Goal: Information Seeking & Learning: Learn about a topic

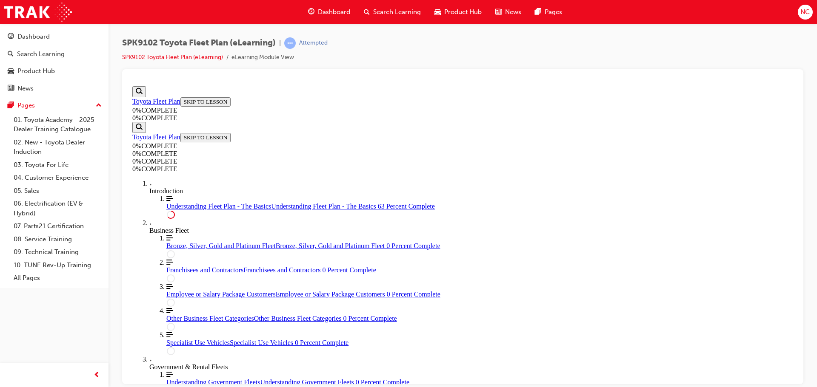
scroll to position [1518, 0]
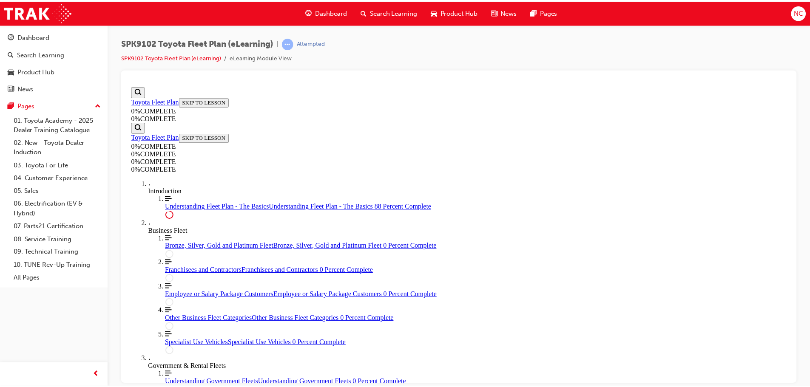
scroll to position [1926, 0]
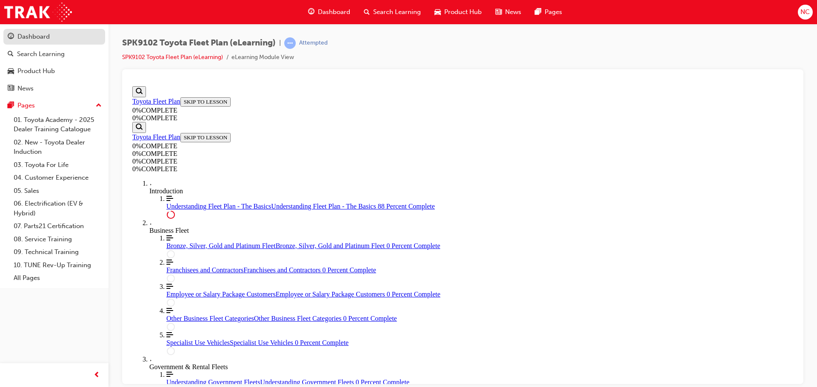
click at [56, 39] on div "Dashboard" at bounding box center [54, 36] width 93 height 11
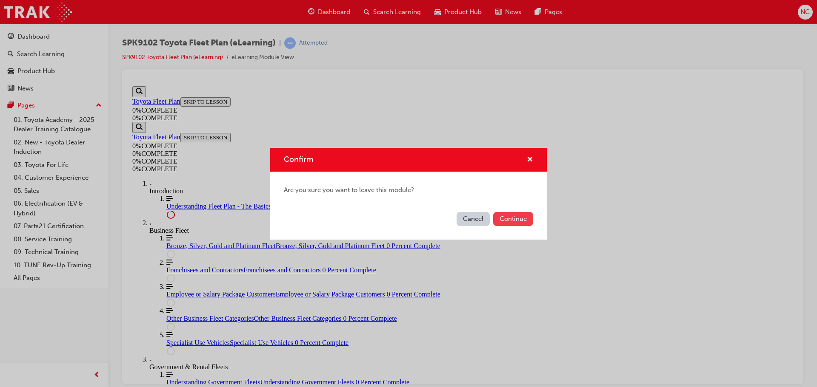
click at [501, 216] on button "Continue" at bounding box center [513, 219] width 40 height 14
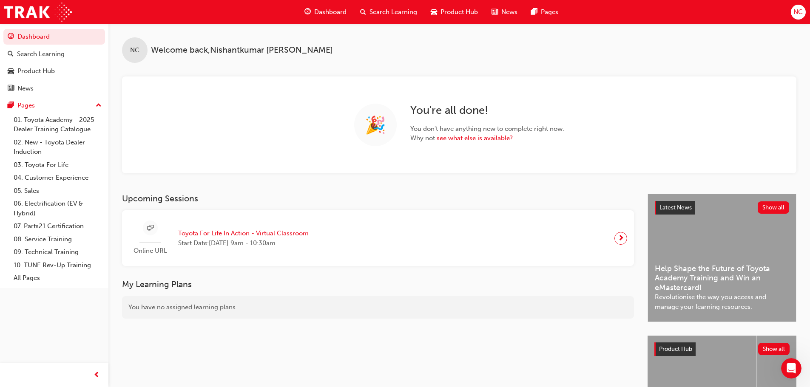
click at [397, 2] on div "Dashboard Search Learning Product Hub News Pages" at bounding box center [431, 12] width 274 height 24
click at [395, 7] on span "Search Learning" at bounding box center [394, 12] width 48 height 10
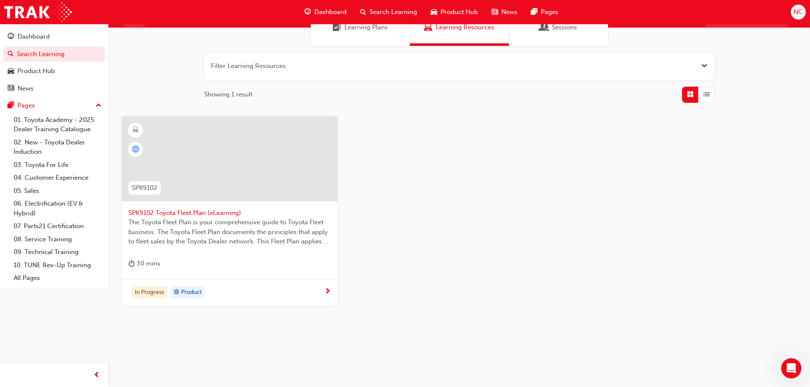
scroll to position [81, 0]
click at [288, 244] on span "The Toyota Fleet Plan is your comprehensive guide to Toyota Fleet business. The…" at bounding box center [229, 231] width 202 height 29
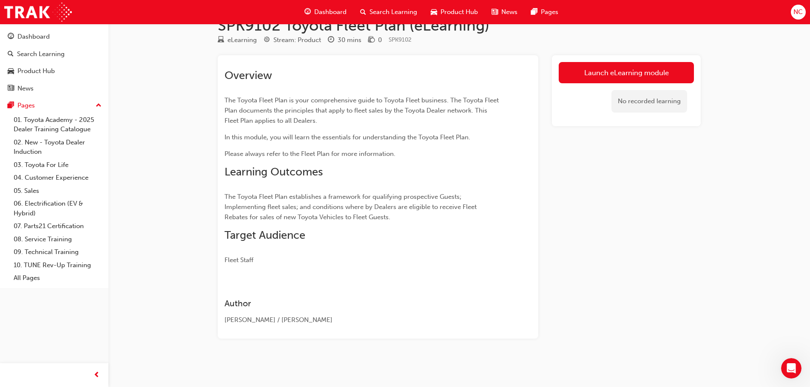
scroll to position [21, 0]
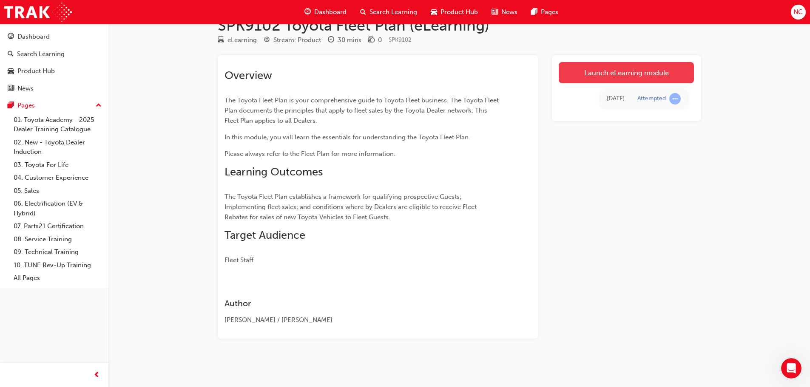
click at [568, 74] on link "Launch eLearning module" at bounding box center [626, 72] width 135 height 21
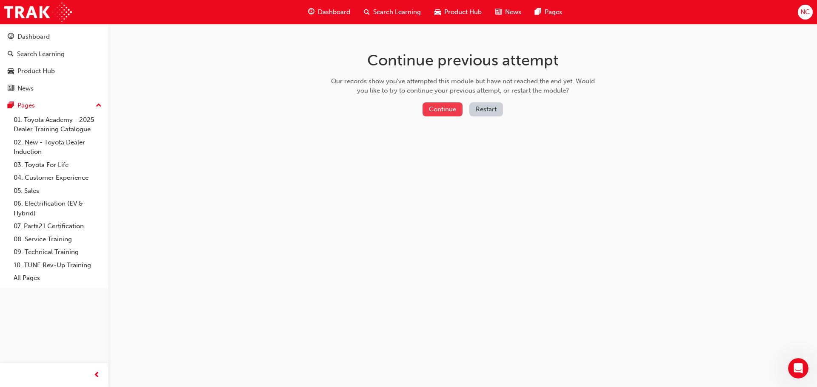
click at [433, 109] on button "Continue" at bounding box center [442, 109] width 40 height 14
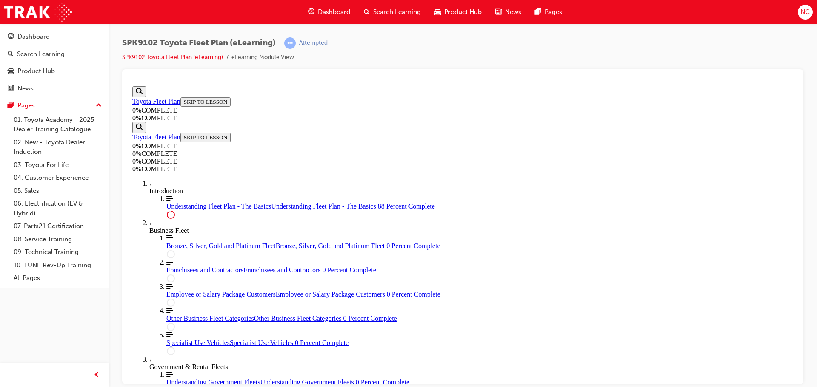
scroll to position [29, 0]
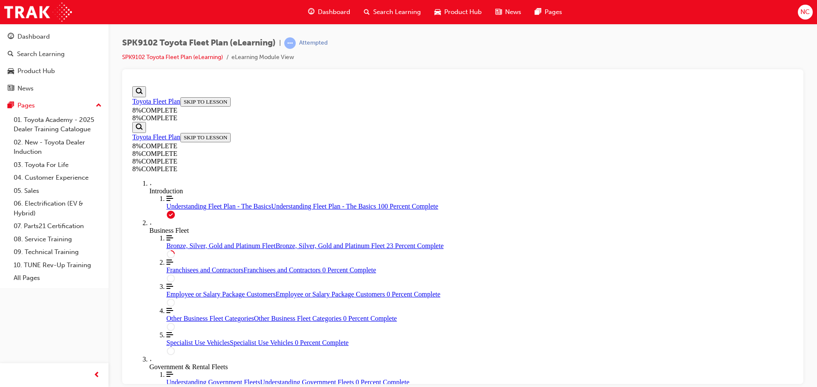
scroll to position [965, 0]
drag, startPoint x: 449, startPoint y: 207, endPoint x: 473, endPoint y: 324, distance: 118.9
drag, startPoint x: 439, startPoint y: 169, endPoint x: 464, endPoint y: 170, distance: 25.5
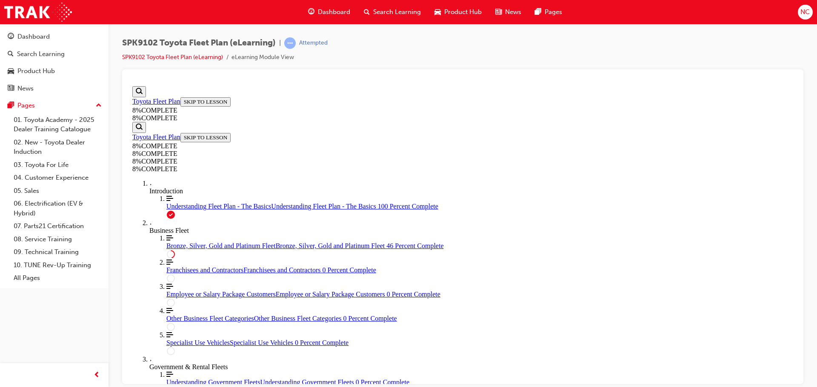
drag, startPoint x: 469, startPoint y: 275, endPoint x: 497, endPoint y: 224, distance: 58.6
drag, startPoint x: 462, startPoint y: 270, endPoint x: 495, endPoint y: 275, distance: 34.0
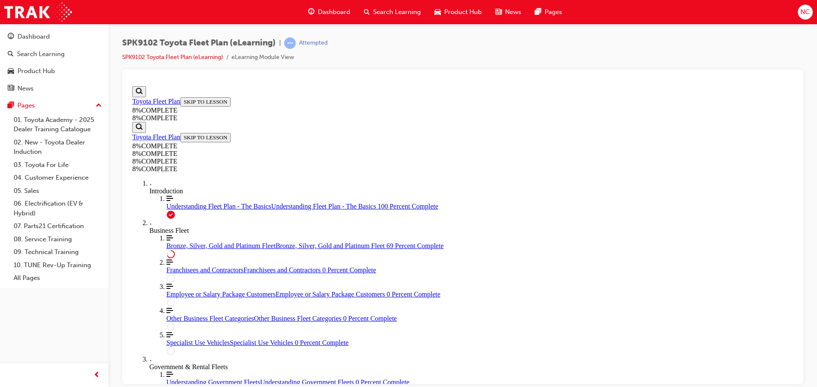
scroll to position [2781, 0]
drag, startPoint x: 452, startPoint y: 199, endPoint x: 482, endPoint y: 236, distance: 47.7
drag, startPoint x: 461, startPoint y: 275, endPoint x: 488, endPoint y: 311, distance: 45.3
drag, startPoint x: 475, startPoint y: 315, endPoint x: 493, endPoint y: 318, distance: 17.6
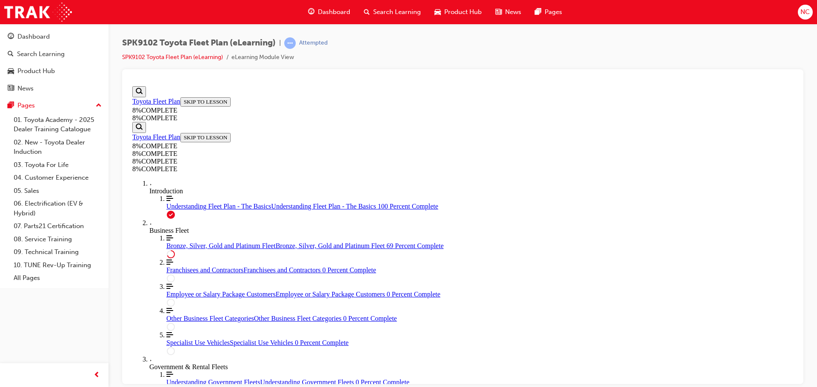
drag, startPoint x: 473, startPoint y: 233, endPoint x: 493, endPoint y: 237, distance: 20.4
drag, startPoint x: 461, startPoint y: 316, endPoint x: 493, endPoint y: 313, distance: 32.5
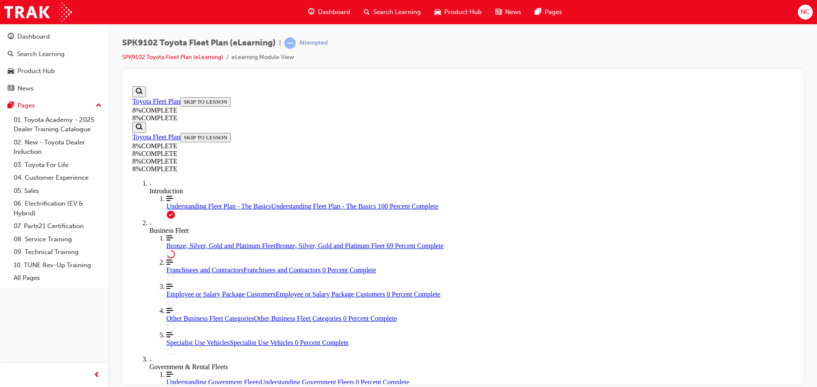
scroll to position [2866, 0]
drag, startPoint x: 464, startPoint y: 295, endPoint x: 491, endPoint y: 314, distance: 32.3
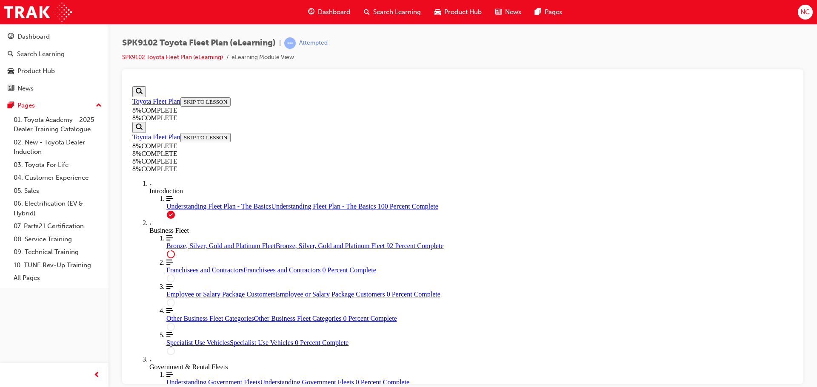
scroll to position [3565, 0]
drag, startPoint x: 477, startPoint y: 264, endPoint x: 506, endPoint y: 303, distance: 48.3
drag, startPoint x: 460, startPoint y: 276, endPoint x: 487, endPoint y: 273, distance: 27.1
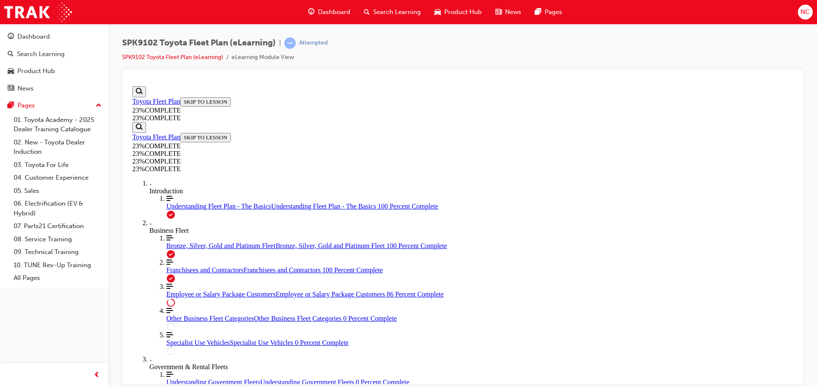
scroll to position [976, 0]
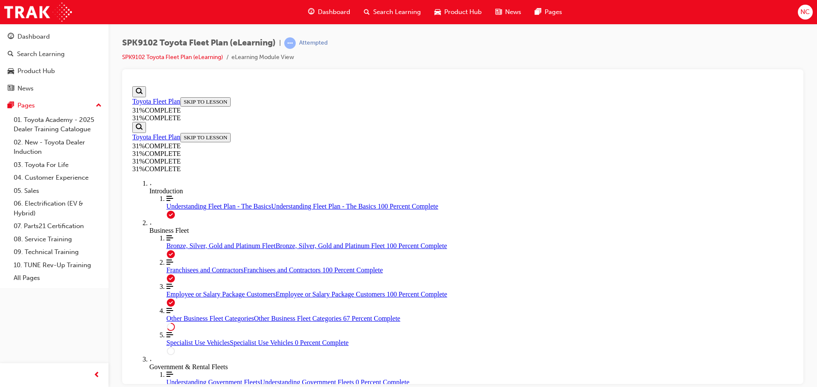
scroll to position [1603, 0]
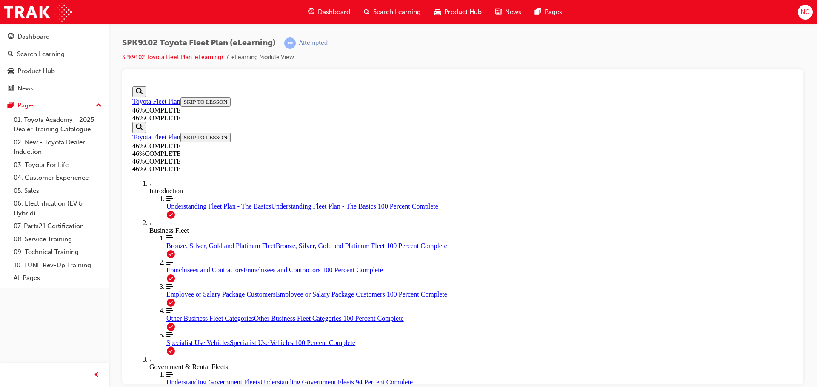
scroll to position [2512, 0]
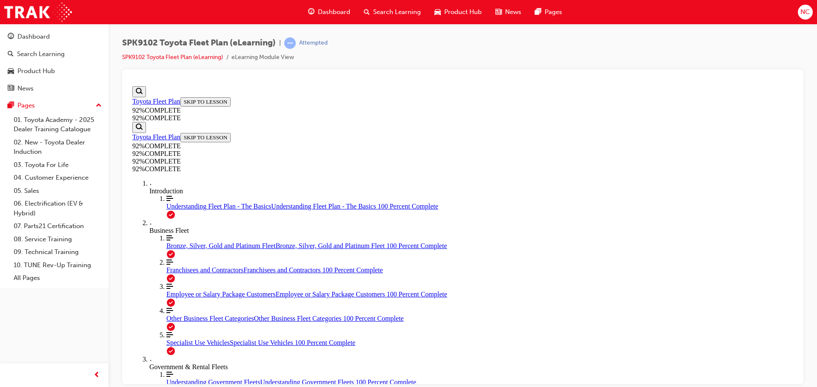
scroll to position [29, 0]
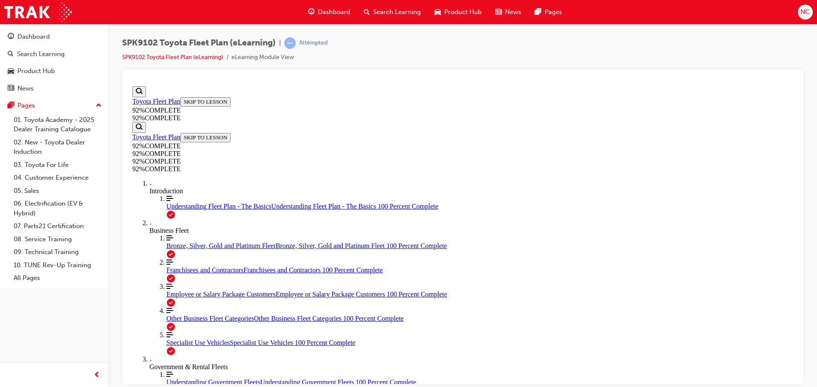
scroll to position [31, 0]
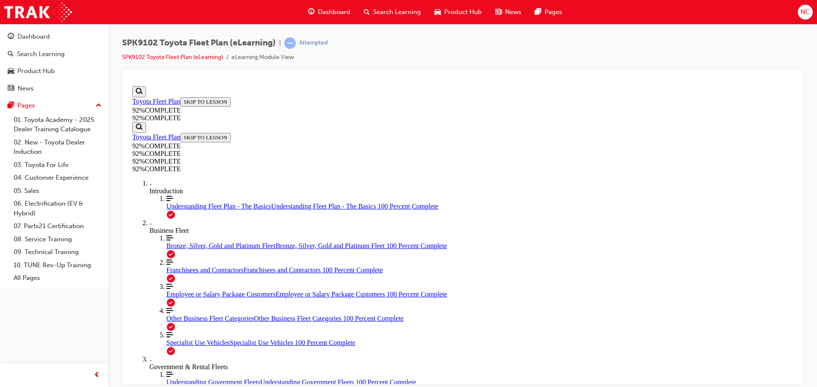
scroll to position [31, 0]
drag, startPoint x: 484, startPoint y: 307, endPoint x: 504, endPoint y: 265, distance: 46.6
drag, startPoint x: 461, startPoint y: 353, endPoint x: 490, endPoint y: 315, distance: 47.5
drag, startPoint x: 449, startPoint y: 356, endPoint x: 482, endPoint y: 356, distance: 33.6
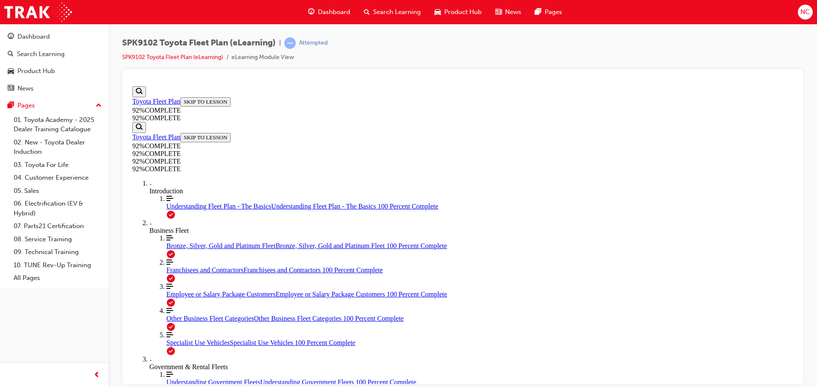
scroll to position [94, 0]
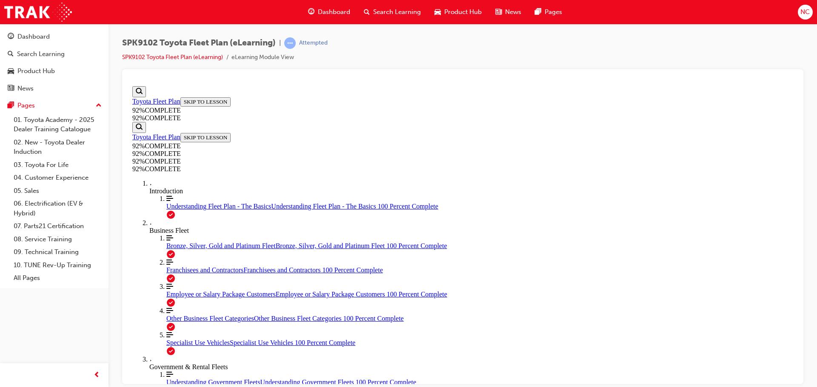
scroll to position [74, 0]
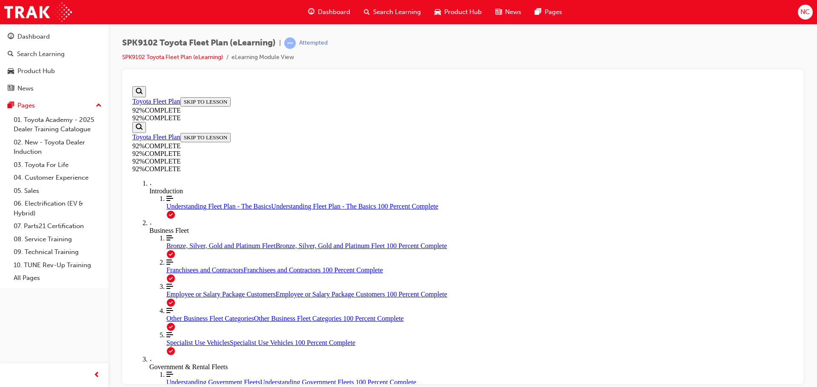
scroll to position [31, 0]
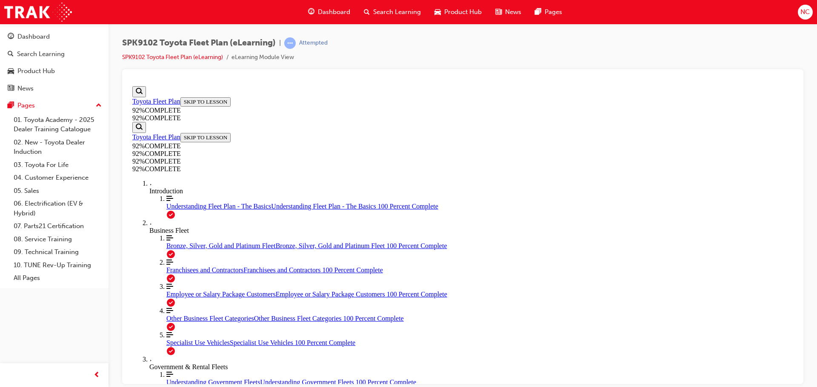
scroll to position [111, 0]
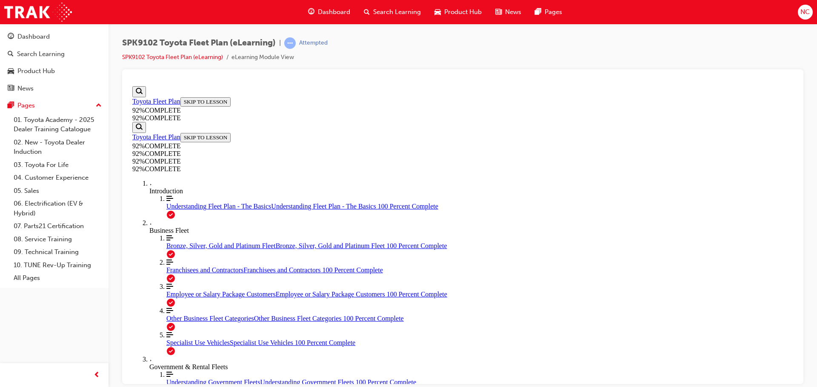
scroll to position [116, 0]
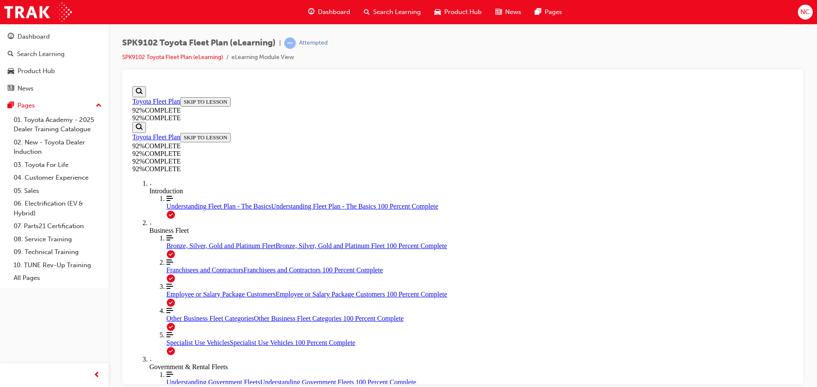
scroll to position [182, 0]
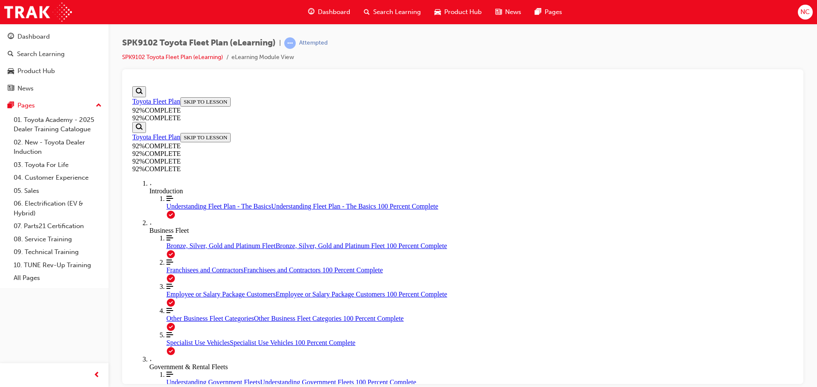
scroll to position [216, 0]
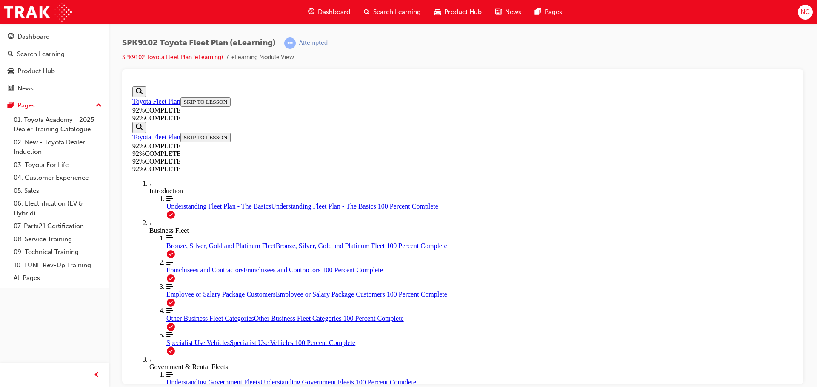
drag, startPoint x: 473, startPoint y: 306, endPoint x: 495, endPoint y: 225, distance: 84.1
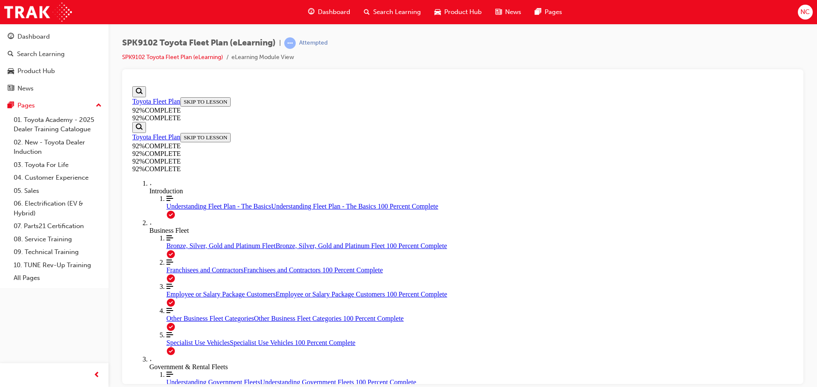
drag, startPoint x: 461, startPoint y: 320, endPoint x: 472, endPoint y: 280, distance: 41.9
drag, startPoint x: 469, startPoint y: 307, endPoint x: 496, endPoint y: 272, distance: 44.2
drag, startPoint x: 492, startPoint y: 314, endPoint x: 498, endPoint y: 313, distance: 5.7
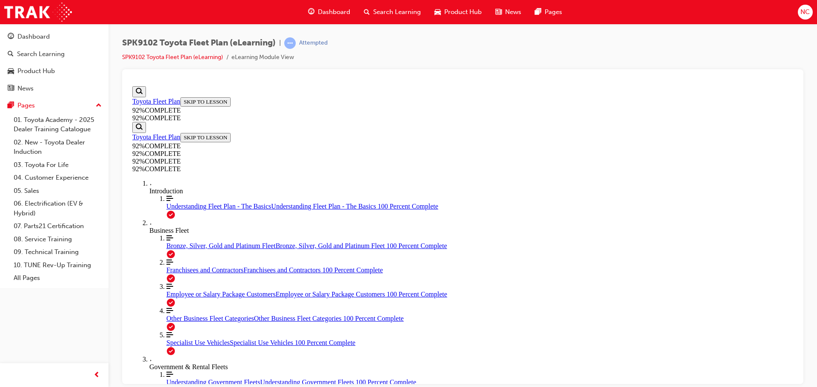
scroll to position [74, 0]
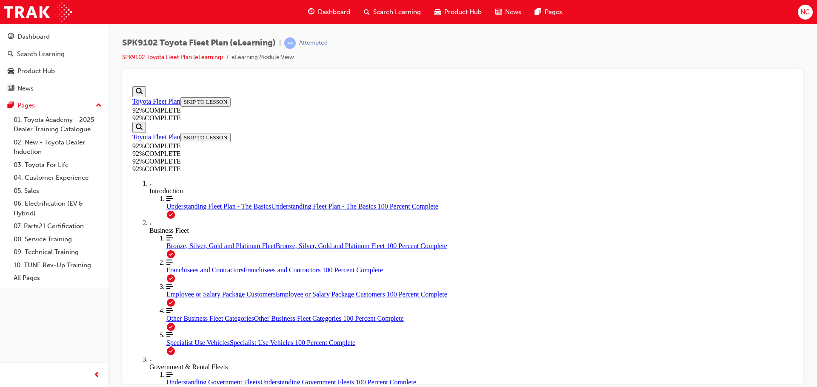
scroll to position [74, 0]
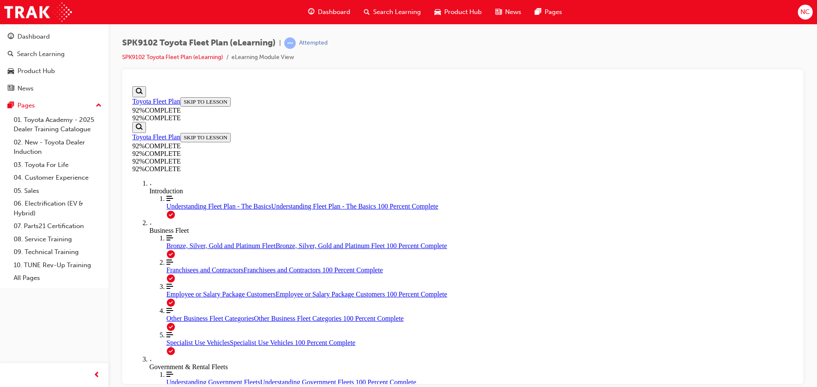
scroll to position [31, 0]
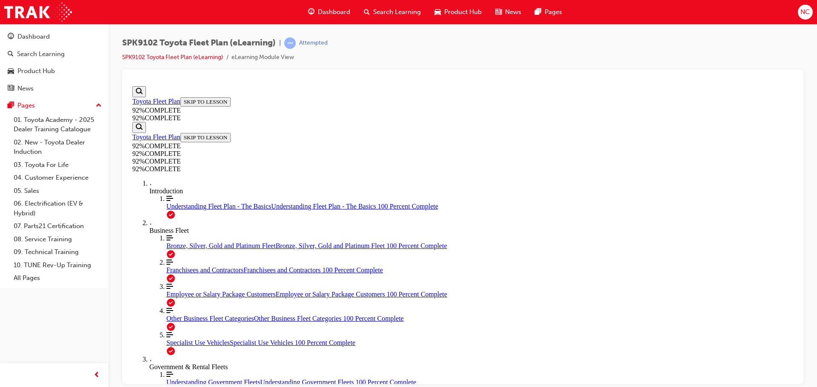
drag, startPoint x: 481, startPoint y: 293, endPoint x: 503, endPoint y: 325, distance: 38.6
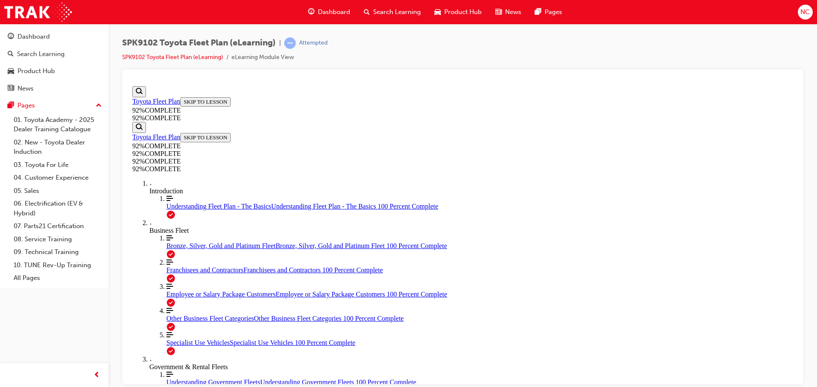
scroll to position [129, 0]
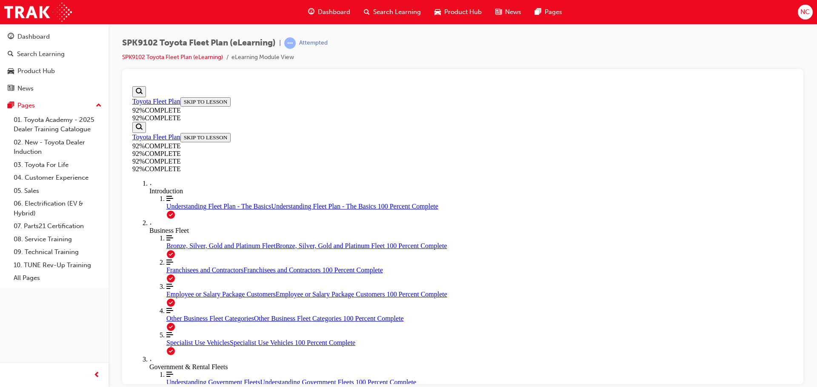
scroll to position [116, 0]
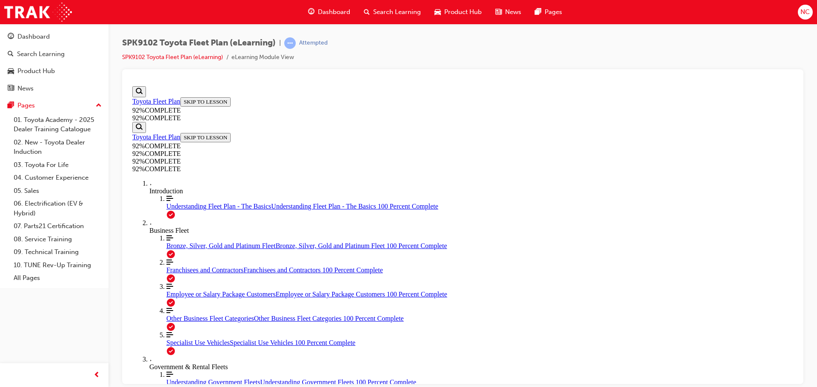
scroll to position [74, 0]
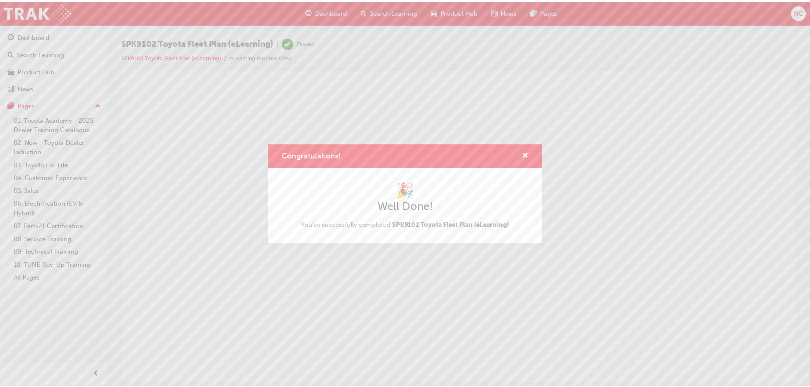
scroll to position [0, 0]
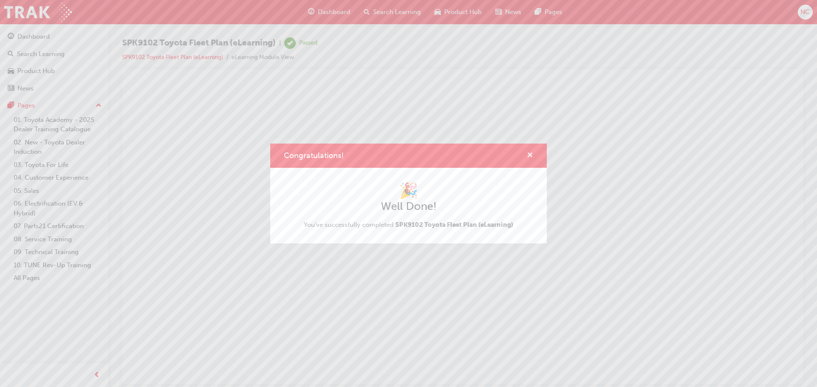
click at [529, 154] on span "cross-icon" at bounding box center [530, 156] width 6 height 8
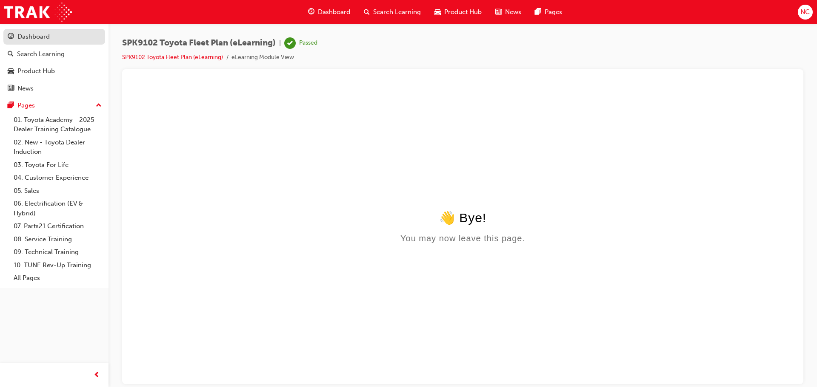
drag, startPoint x: 36, startPoint y: 36, endPoint x: 53, endPoint y: 37, distance: 16.6
click at [36, 36] on div "Dashboard" at bounding box center [33, 37] width 32 height 10
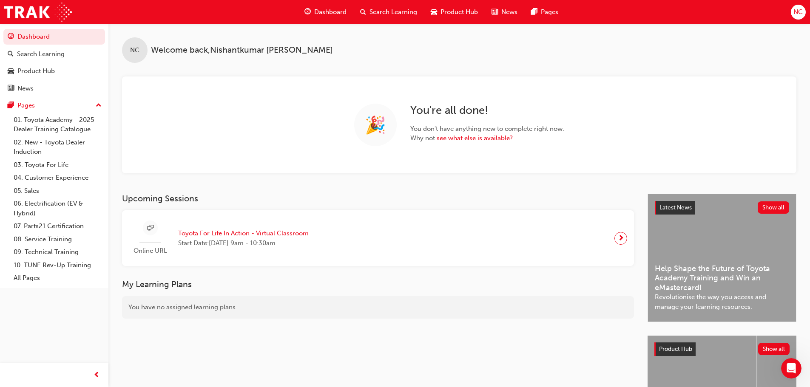
click at [231, 236] on span "Toyota For Life In Action - Virtual Classroom" at bounding box center [243, 234] width 131 height 10
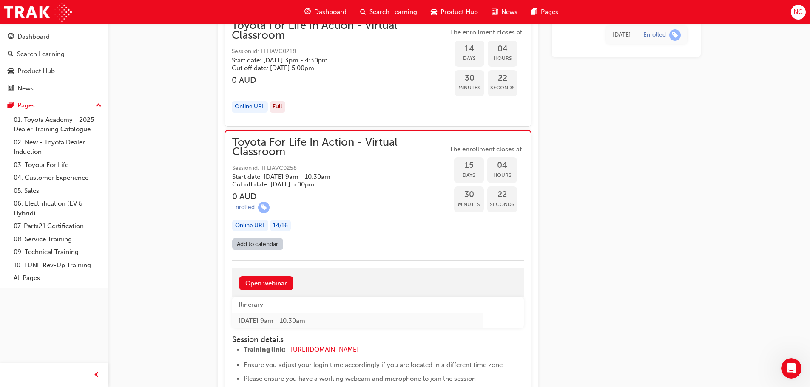
scroll to position [4412, 0]
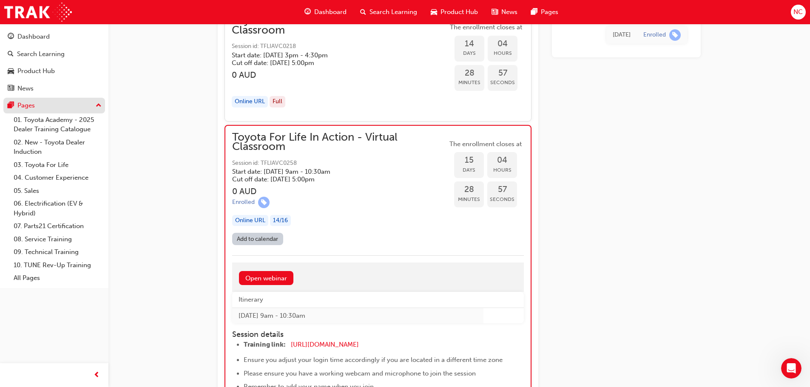
click at [44, 105] on div "Pages" at bounding box center [54, 105] width 93 height 11
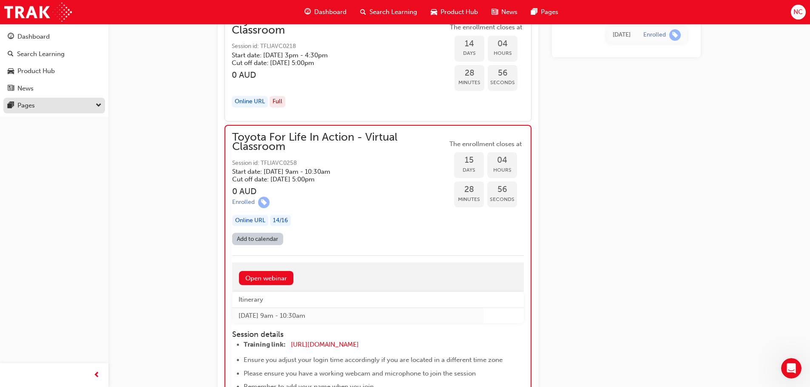
click at [45, 108] on div "Pages" at bounding box center [54, 105] width 93 height 11
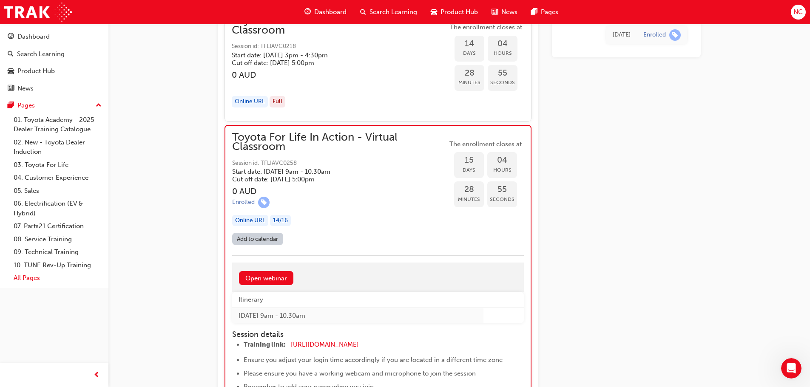
click at [30, 277] on link "All Pages" at bounding box center [57, 278] width 95 height 13
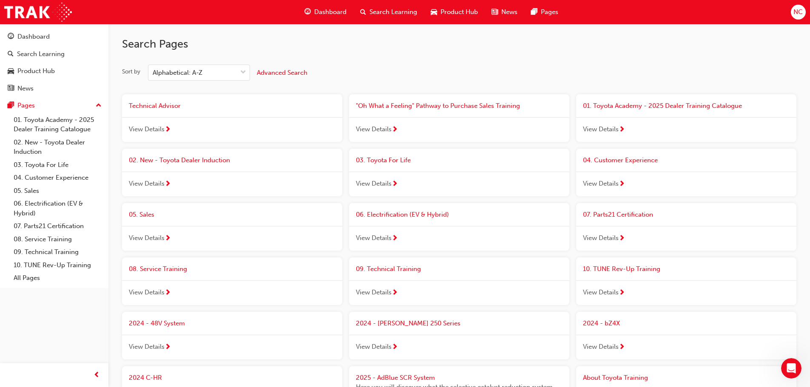
click at [231, 214] on div "05. Sales" at bounding box center [232, 215] width 207 height 10
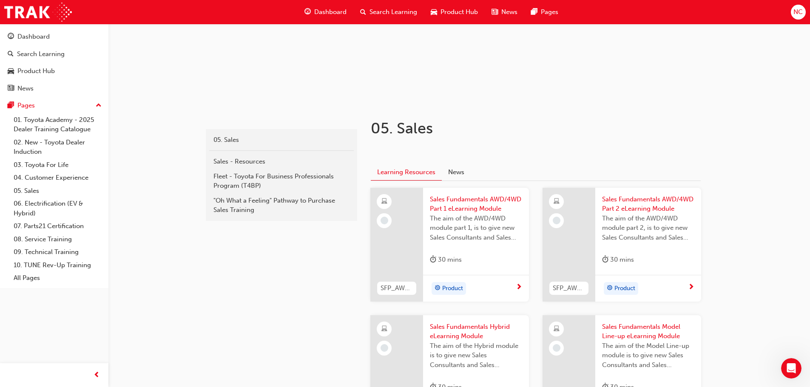
scroll to position [20, 0]
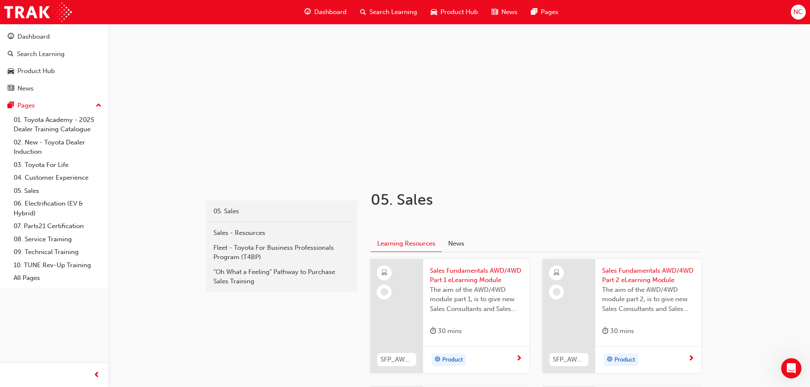
click at [387, 10] on span "Search Learning" at bounding box center [394, 12] width 48 height 10
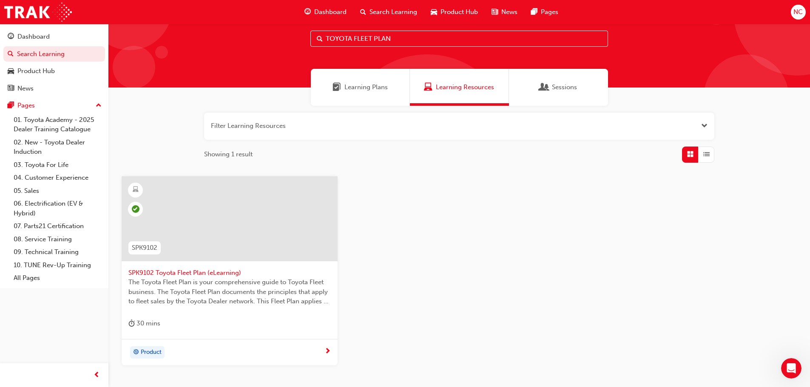
click at [371, 85] on span "Learning Plans" at bounding box center [365, 88] width 43 height 10
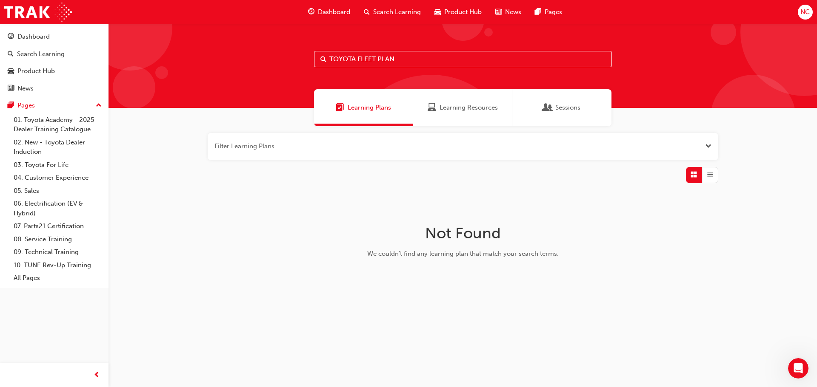
click at [546, 108] on span "Sessions" at bounding box center [547, 108] width 9 height 10
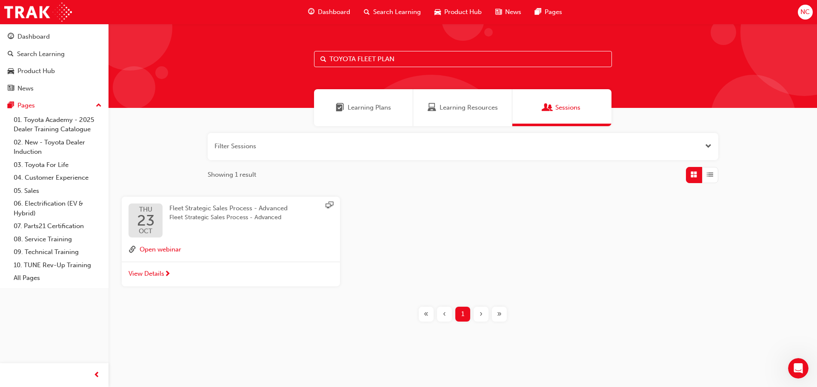
click at [469, 115] on div "Learning Resources" at bounding box center [462, 107] width 99 height 37
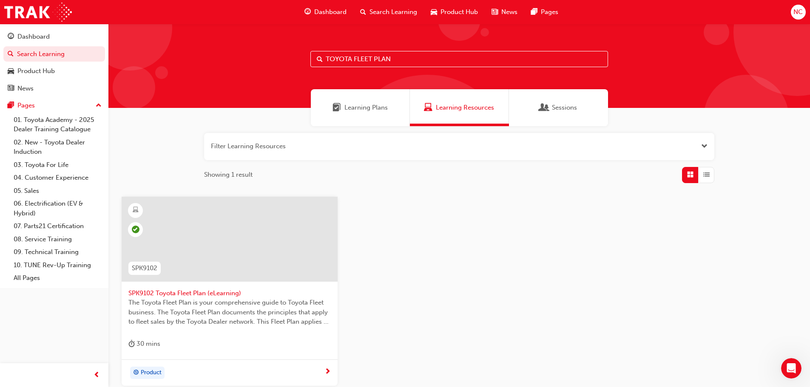
click at [405, 57] on input "TOYOTA FLEET PLAN" at bounding box center [459, 59] width 298 height 16
type input "SALES PO"
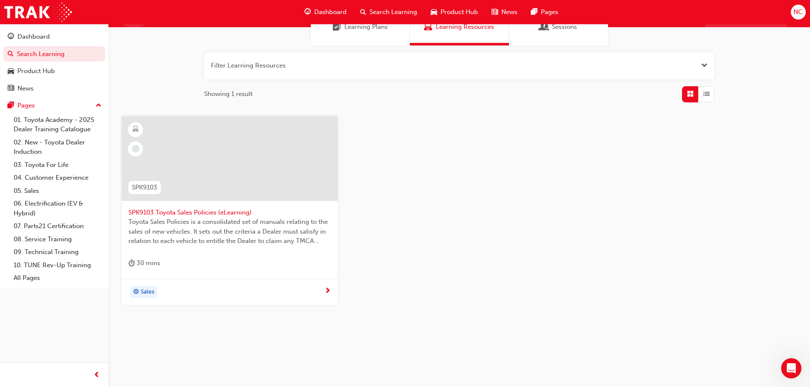
scroll to position [81, 0]
click at [268, 202] on div at bounding box center [229, 164] width 202 height 85
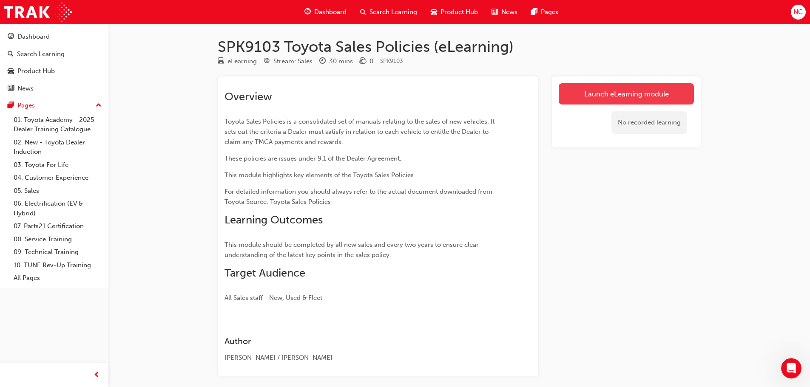
click at [592, 87] on link "Launch eLearning module" at bounding box center [626, 93] width 135 height 21
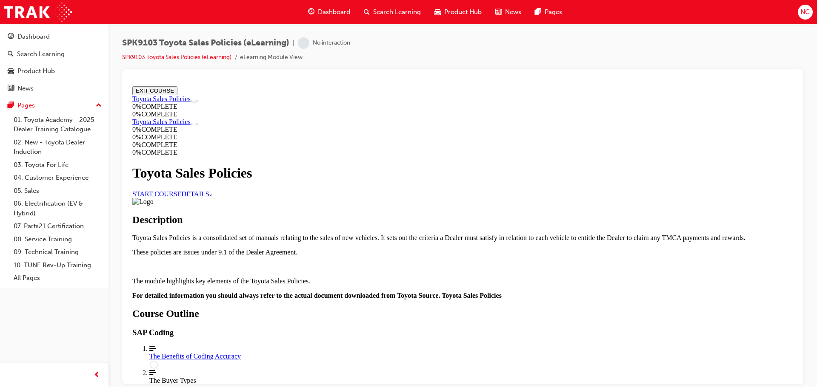
click at [181, 190] on link "START COURSE" at bounding box center [156, 193] width 49 height 7
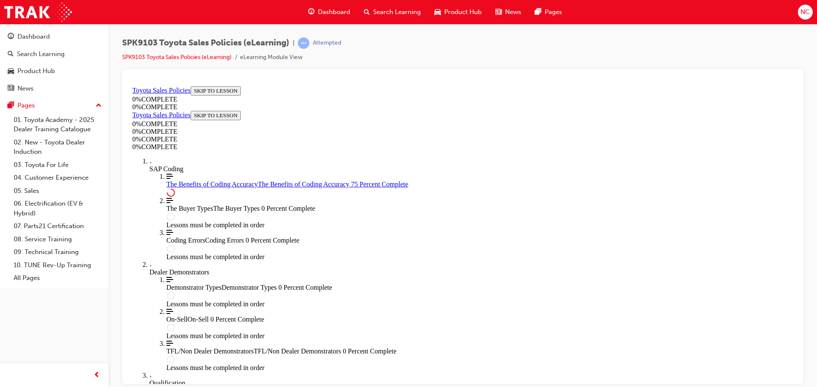
scroll to position [426, 0]
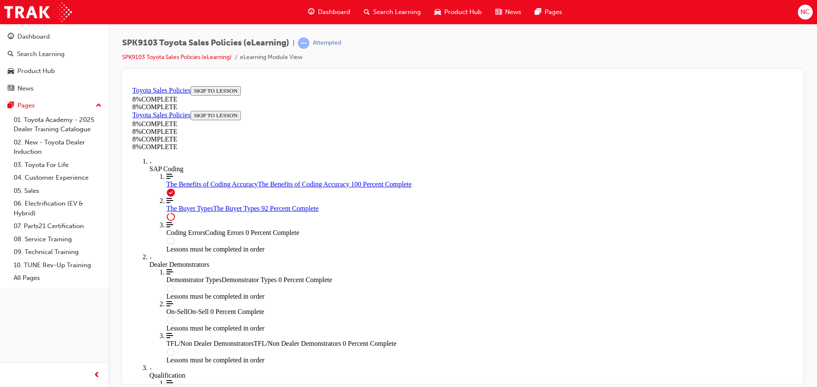
scroll to position [3432, 0]
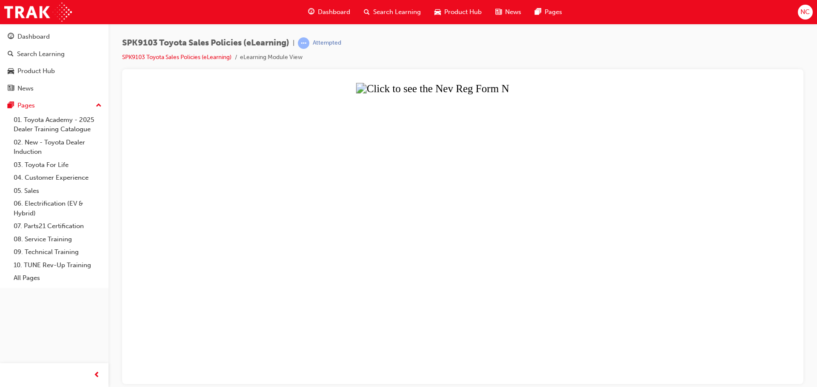
click at [515, 212] on button "Unzoom image" at bounding box center [462, 234] width 667 height 302
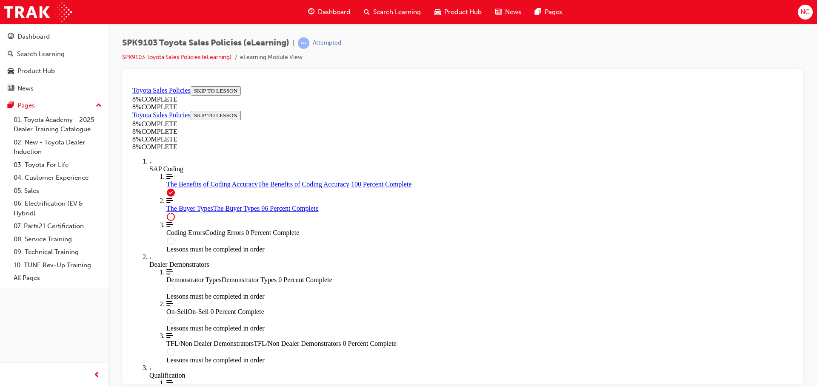
scroll to position [3498, 0]
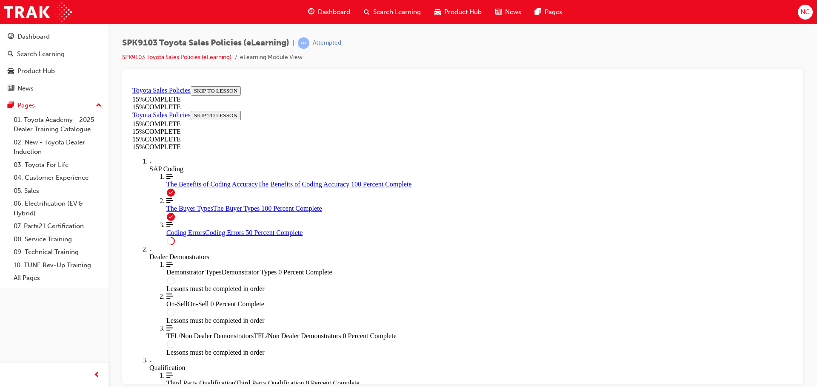
scroll to position [242, 0]
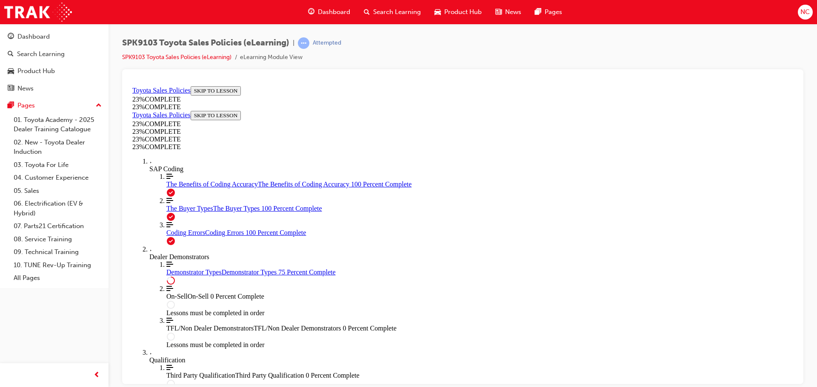
scroll to position [370, 0]
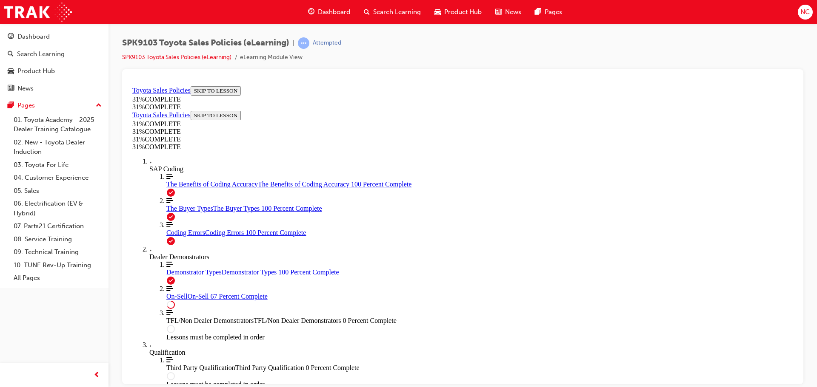
scroll to position [455, 0]
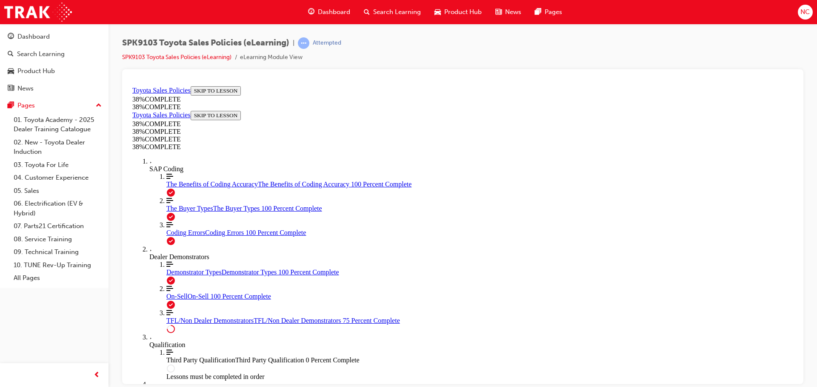
scroll to position [412, 0]
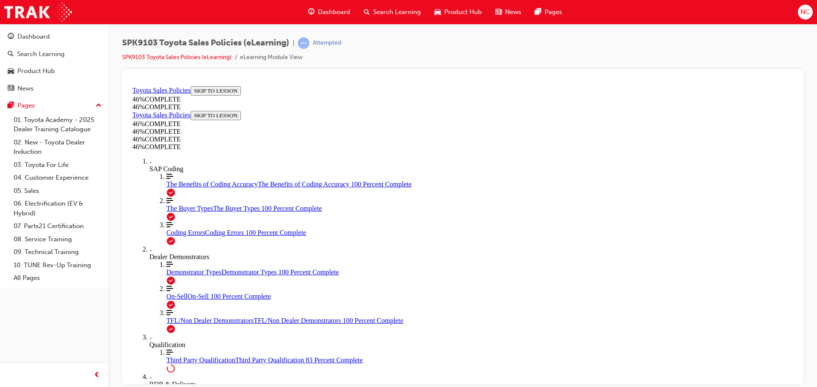
scroll to position [625, 0]
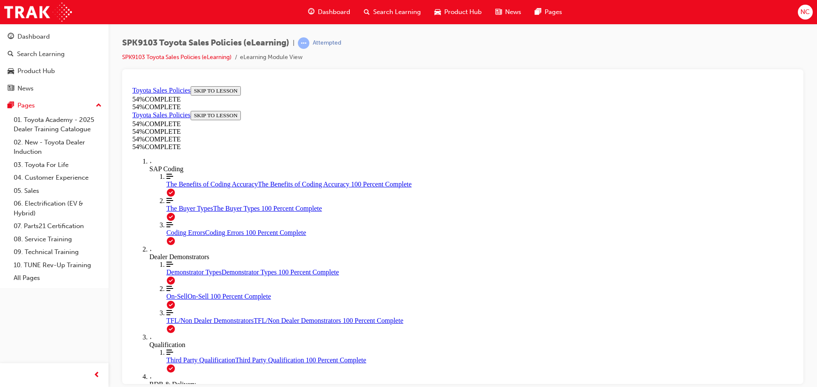
scroll to position [435, 0]
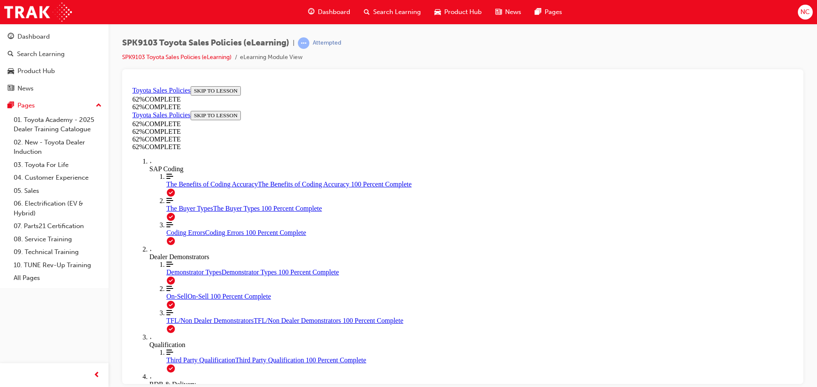
scroll to position [285, 0]
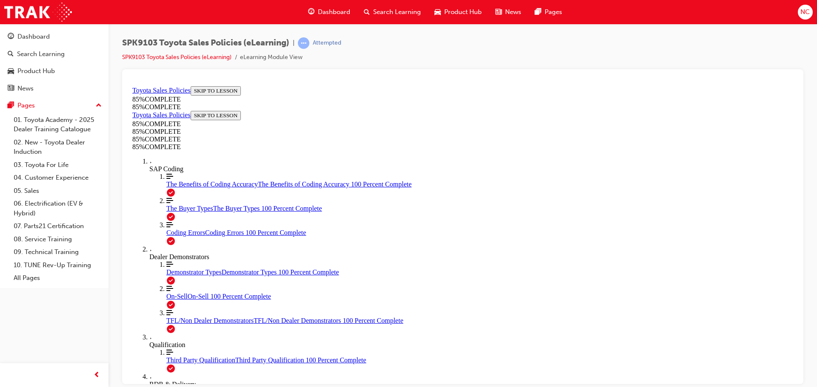
drag, startPoint x: 555, startPoint y: 200, endPoint x: 451, endPoint y: 307, distance: 149.5
drag, startPoint x: 524, startPoint y: 185, endPoint x: 427, endPoint y: 293, distance: 145.5
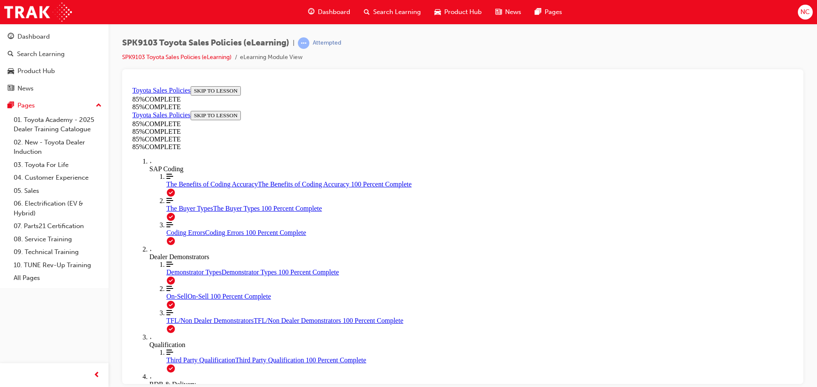
drag, startPoint x: 536, startPoint y: 202, endPoint x: 649, endPoint y: 316, distance: 160.6
drag, startPoint x: 564, startPoint y: 200, endPoint x: 465, endPoint y: 315, distance: 151.4
drag, startPoint x: 561, startPoint y: 202, endPoint x: 463, endPoint y: 313, distance: 147.6
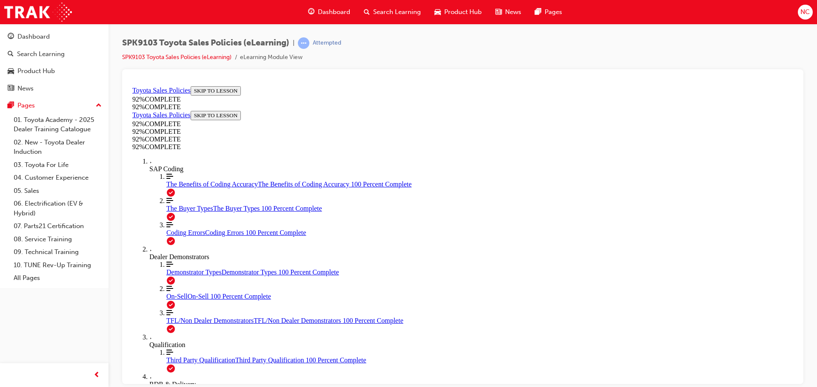
scroll to position [31, 0]
drag, startPoint x: 420, startPoint y: 250, endPoint x: 445, endPoint y: 264, distance: 28.2
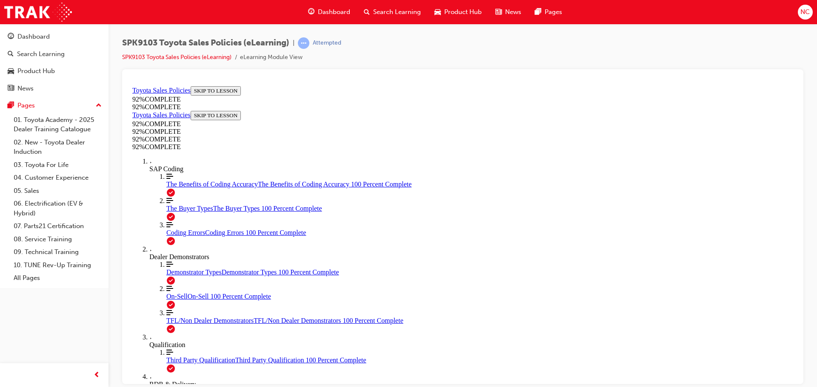
scroll to position [139, 0]
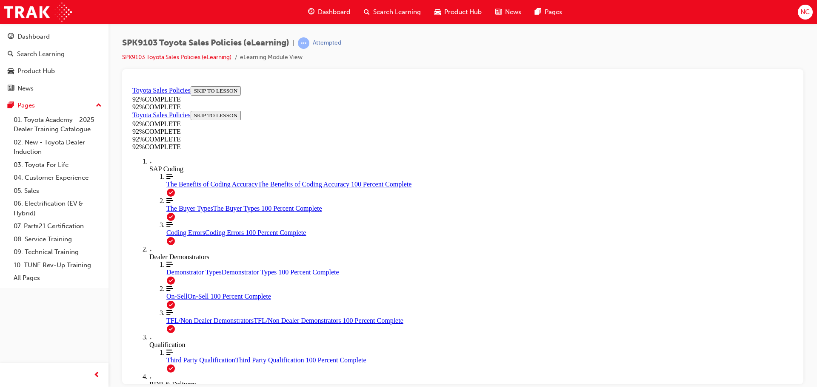
scroll to position [74, 0]
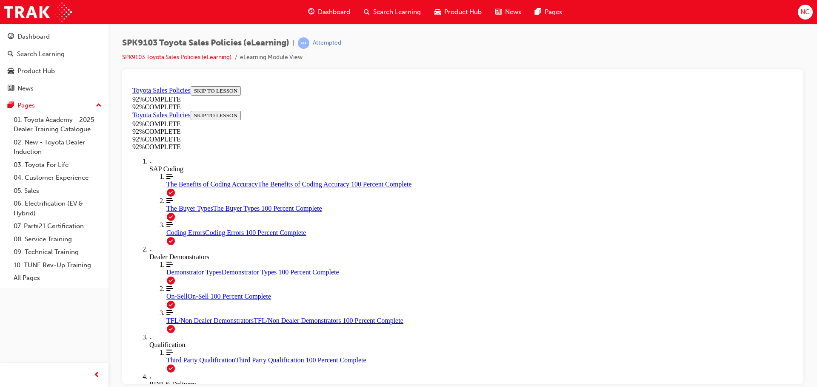
scroll to position [31, 0]
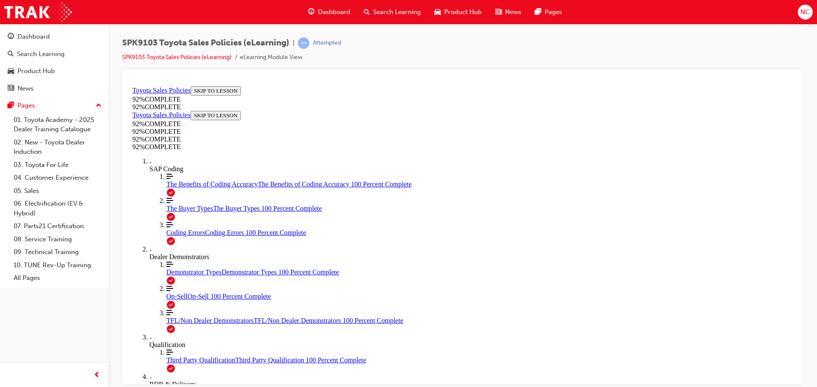
scroll to position [31, 0]
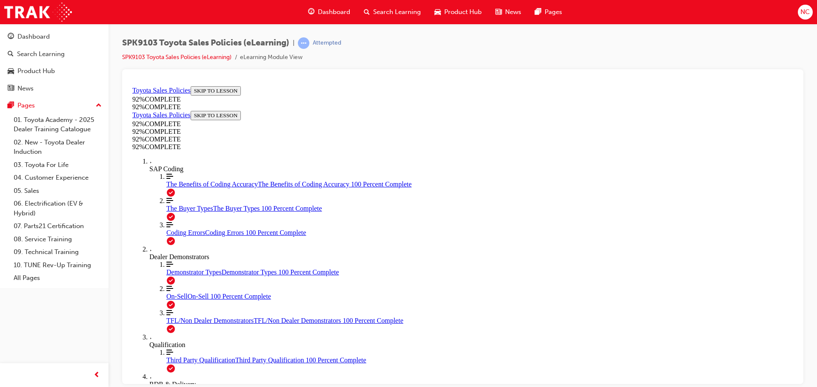
scroll to position [207, 0]
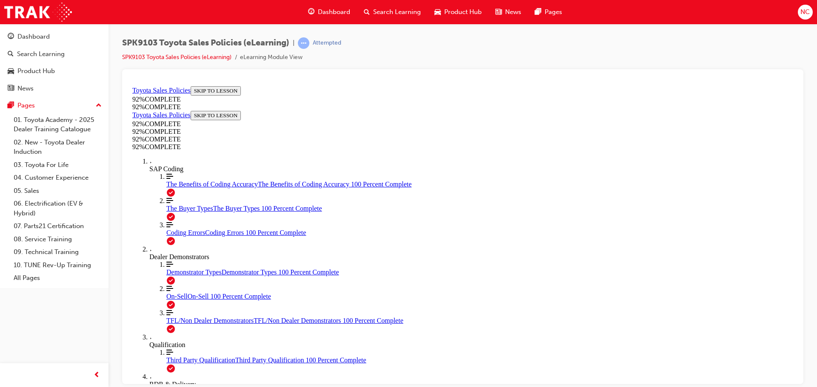
scroll to position [31, 0]
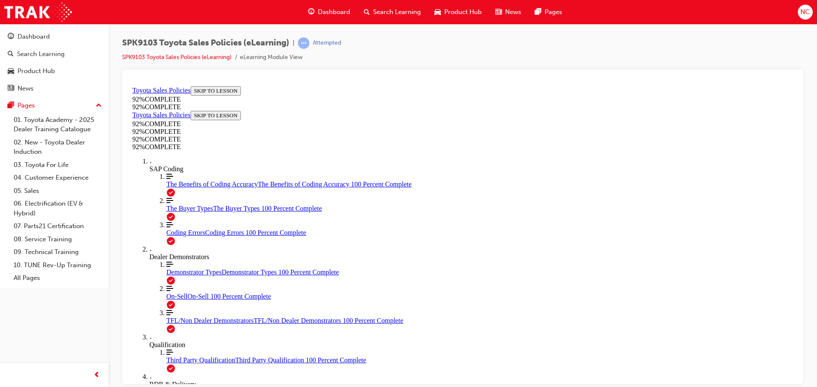
scroll to position [216, 0]
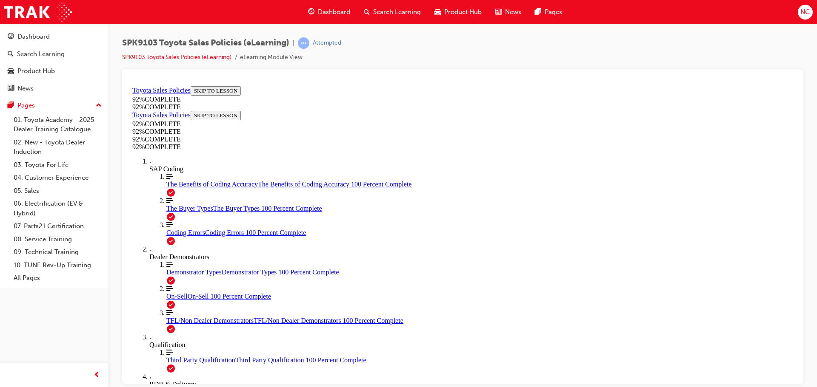
scroll to position [148, 0]
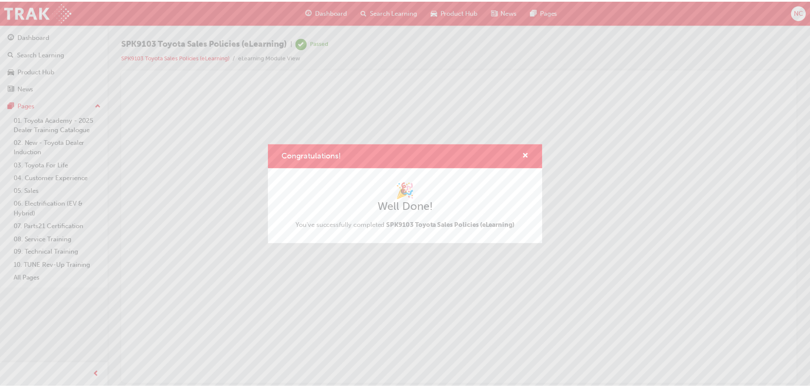
scroll to position [0, 0]
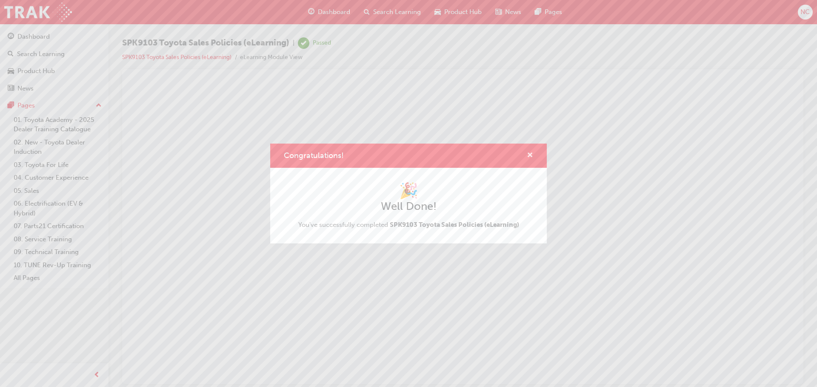
click at [531, 155] on span "cross-icon" at bounding box center [530, 156] width 6 height 8
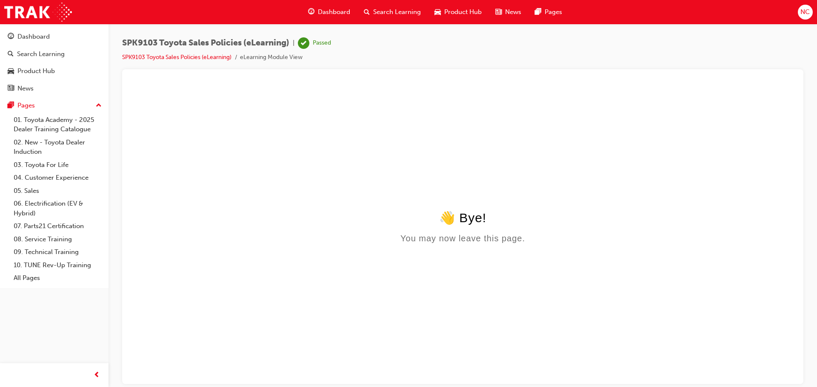
click at [333, 11] on span "Dashboard" at bounding box center [334, 12] width 32 height 10
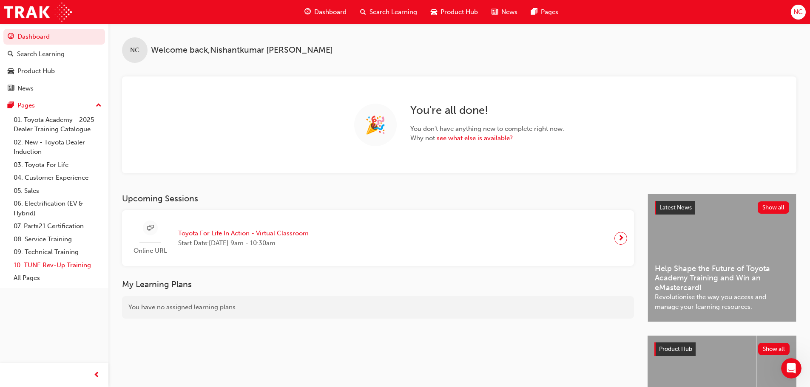
click at [90, 265] on link "10. TUNE Rev-Up Training" at bounding box center [57, 265] width 95 height 13
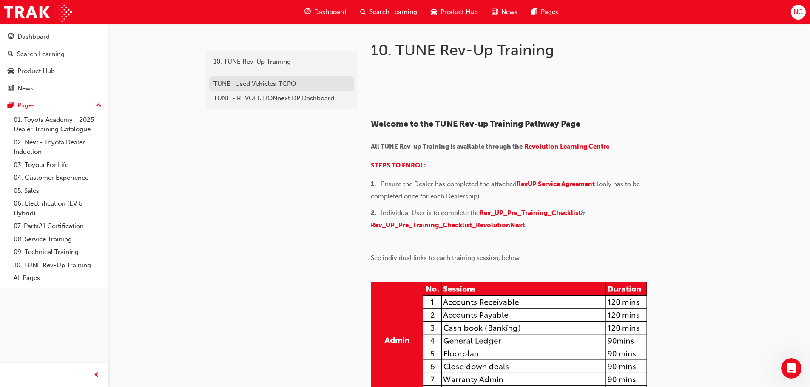
click at [268, 87] on div "TUNE- Used Vehicles-TCPO" at bounding box center [281, 84] width 136 height 10
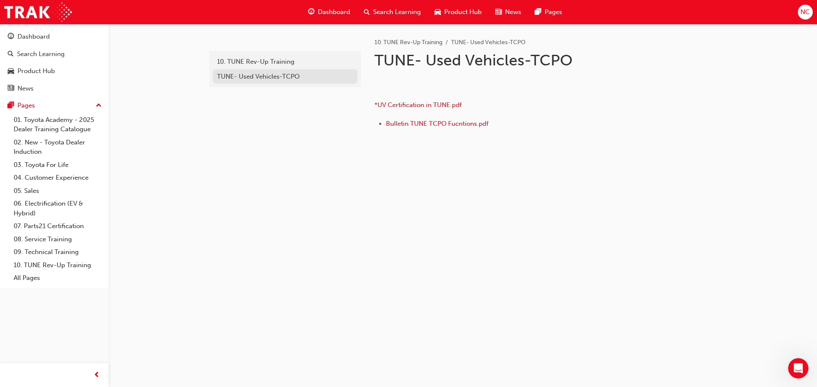
click at [255, 77] on div "TUNE- Used Vehicles-TCPO" at bounding box center [285, 77] width 136 height 10
click at [73, 178] on link "04. Customer Experience" at bounding box center [57, 177] width 95 height 13
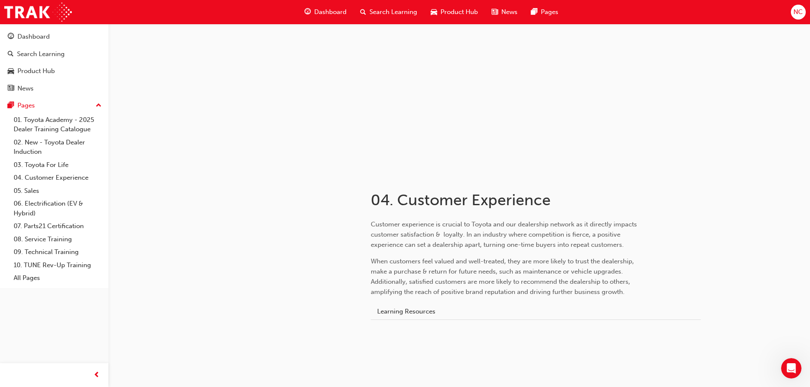
scroll to position [28, 0]
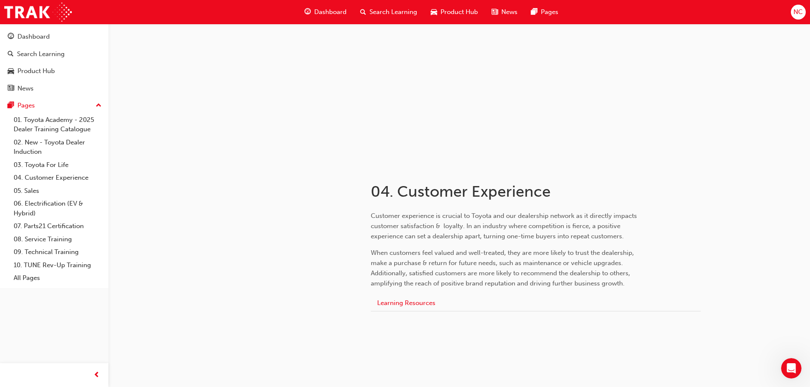
click at [409, 302] on button "Learning Resources" at bounding box center [406, 303] width 71 height 16
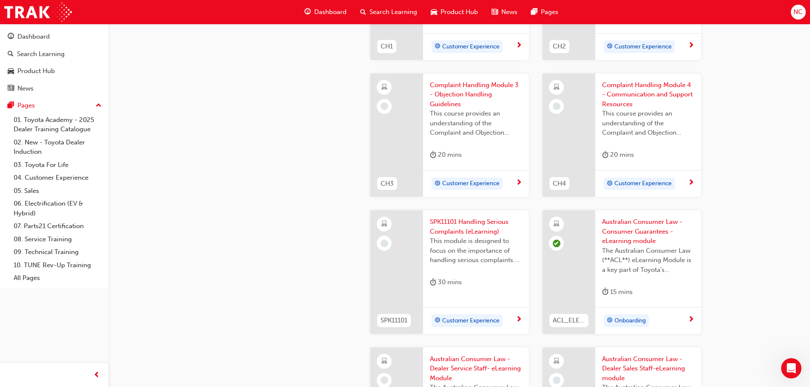
scroll to position [274, 0]
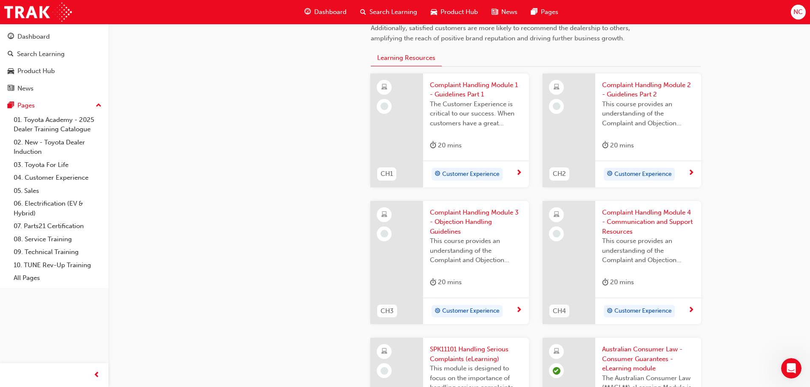
click at [472, 123] on span "The Customer Experience is critical to our success. When customers have a great…" at bounding box center [476, 114] width 92 height 29
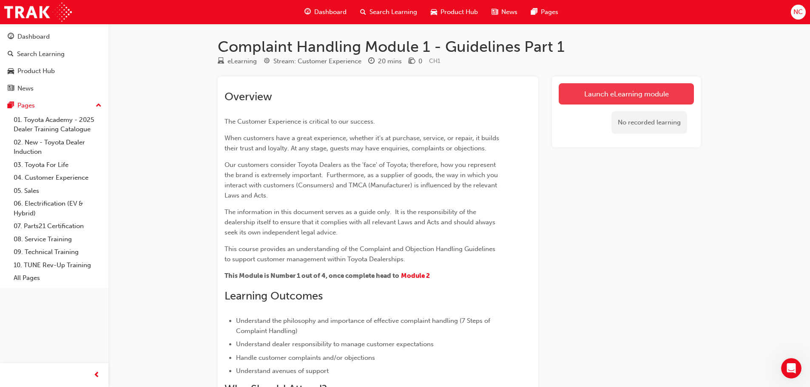
click at [578, 98] on link "Launch eLearning module" at bounding box center [626, 93] width 135 height 21
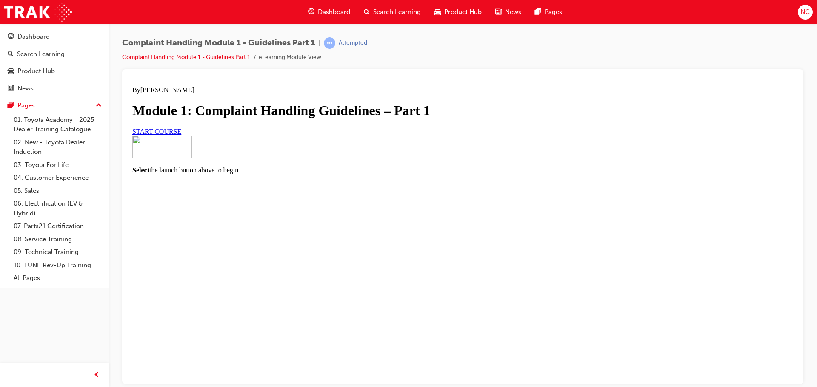
click at [181, 135] on span "START COURSE" at bounding box center [156, 131] width 49 height 7
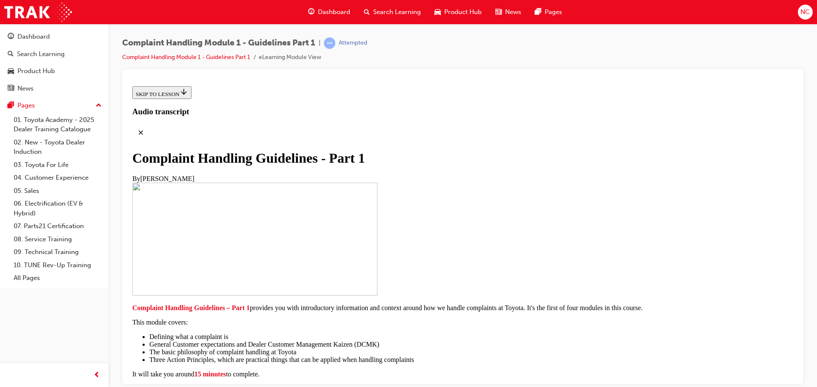
scroll to position [85, 0]
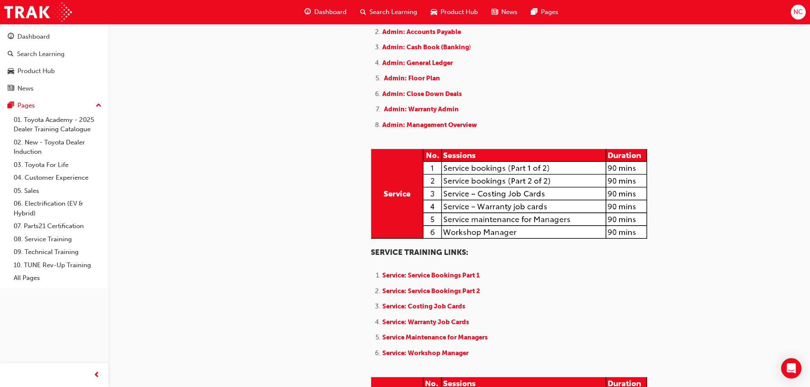
scroll to position [249, 0]
